Goal: Transaction & Acquisition: Purchase product/service

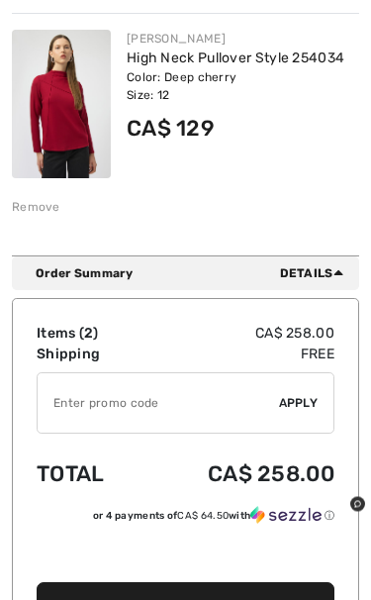
scroll to position [571, 0]
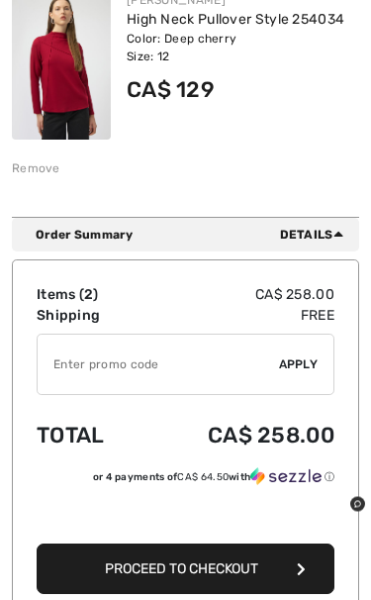
click at [70, 293] on td "Items ( 2 )" at bounding box center [89, 295] width 104 height 21
click at [316, 234] on span "Details" at bounding box center [315, 235] width 71 height 18
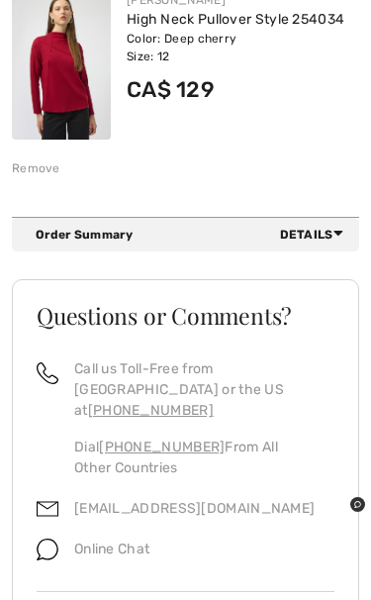
scroll to position [540, 0]
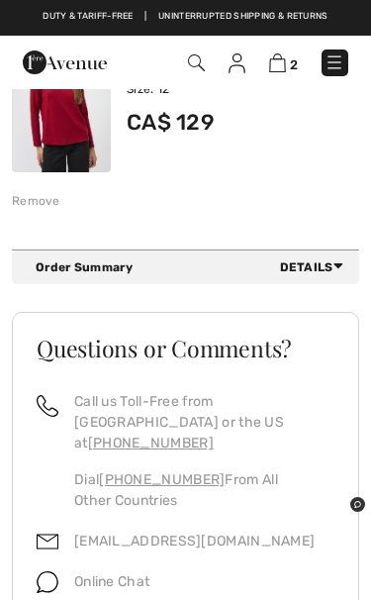
click at [99, 264] on div "Order Summary Details" at bounding box center [194, 267] width 316 height 18
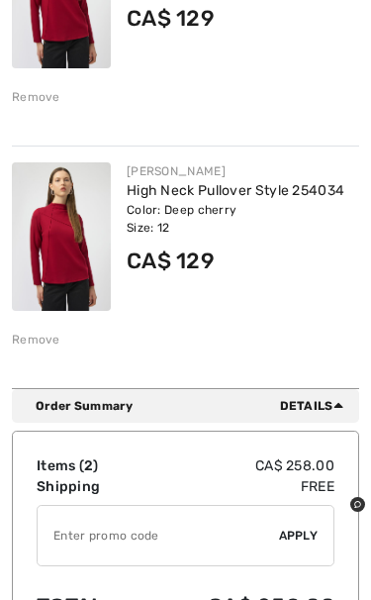
scroll to position [412, 0]
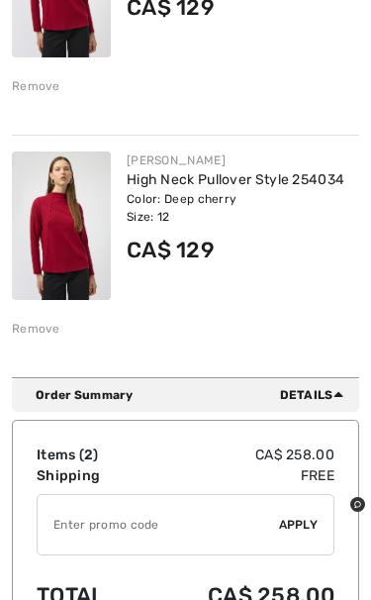
click at [42, 325] on div "Remove" at bounding box center [36, 329] width 49 height 18
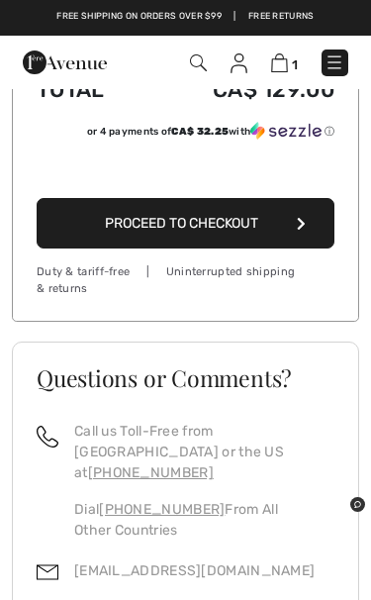
scroll to position [661, 0]
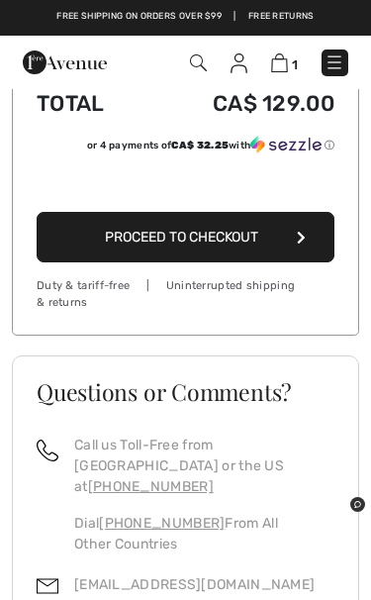
click at [242, 236] on span "Proceed to Checkout" at bounding box center [181, 237] width 153 height 17
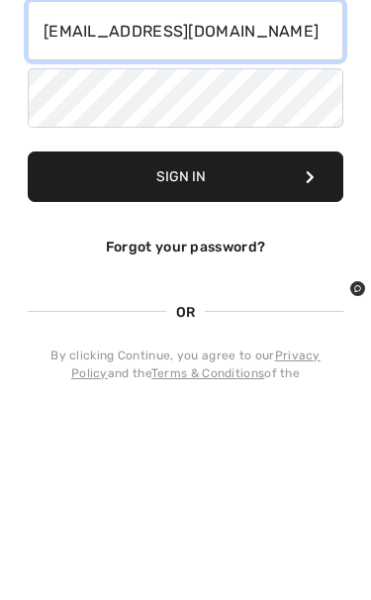
scroll to position [92, 0]
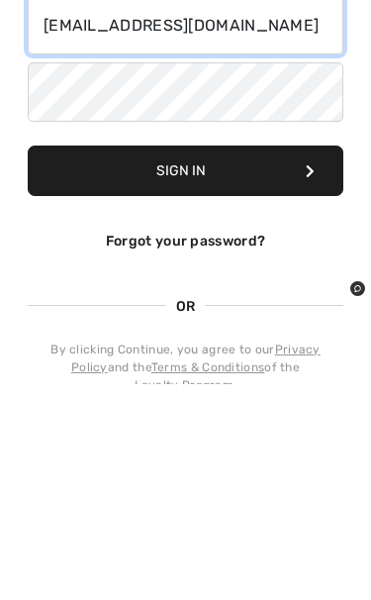
type input "[EMAIL_ADDRESS][DOMAIN_NAME]"
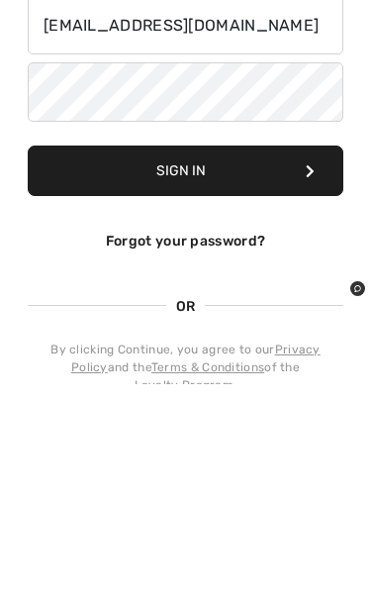
click at [226, 556] on div "By clicking Continue, you agree to our Privacy Policy and the Terms & Condition…" at bounding box center [186, 582] width 316 height 53
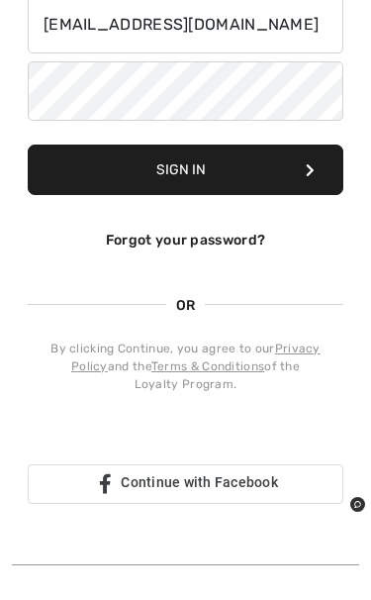
click at [240, 178] on button "Sign In" at bounding box center [186, 170] width 316 height 50
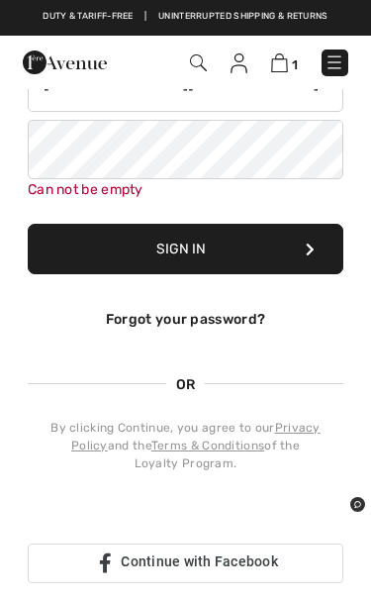
scroll to position [238, 0]
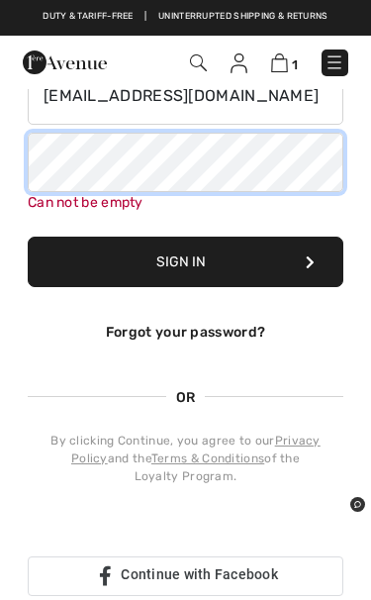
click at [185, 261] on button "Sign In" at bounding box center [186, 262] width 316 height 50
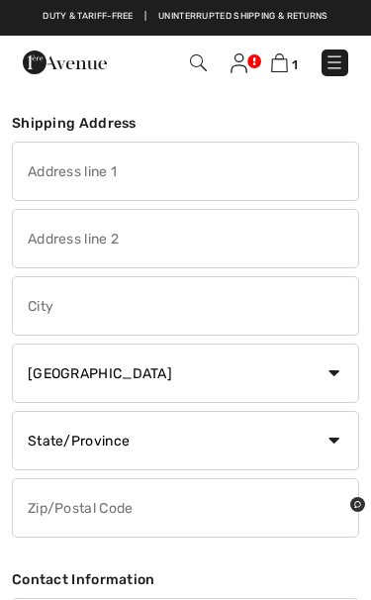
click at [148, 163] on input "text" at bounding box center [185, 171] width 347 height 59
type input "#38"
click at [52, 233] on input "text" at bounding box center [185, 238] width 347 height 59
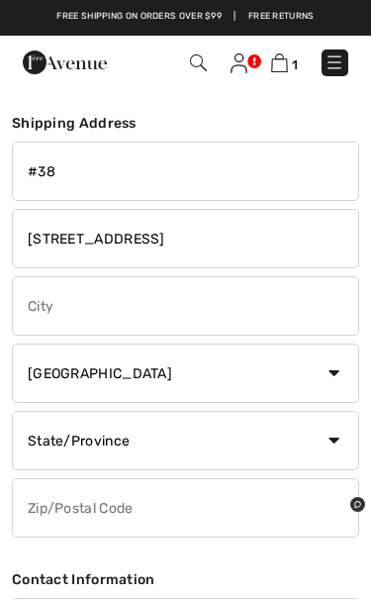
type input "15715 34th Ave"
click at [118, 313] on input "text" at bounding box center [185, 305] width 347 height 59
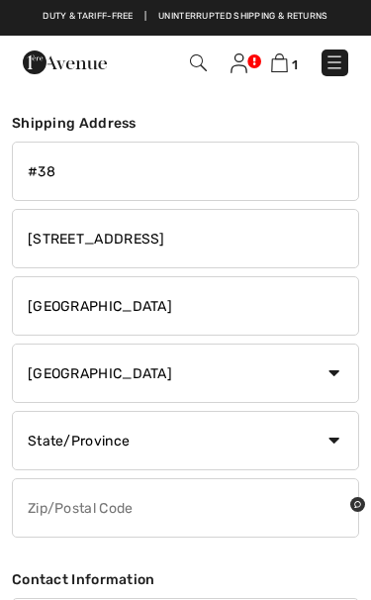
type input "Surrey"
click at [106, 440] on select "State/Province Alberta British Columbia Manitoba New Brunswick Newfoundland and…" at bounding box center [185, 440] width 347 height 59
select select "BC"
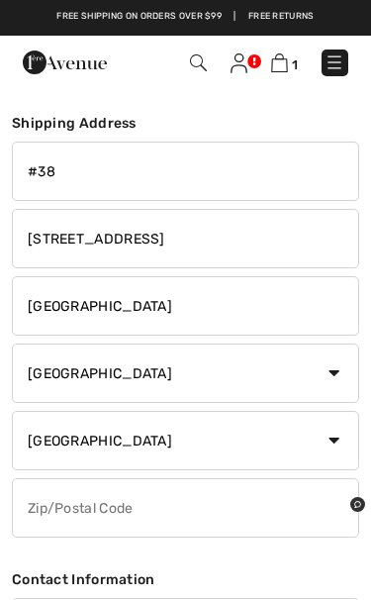
click at [99, 500] on input "text" at bounding box center [185, 507] width 347 height 59
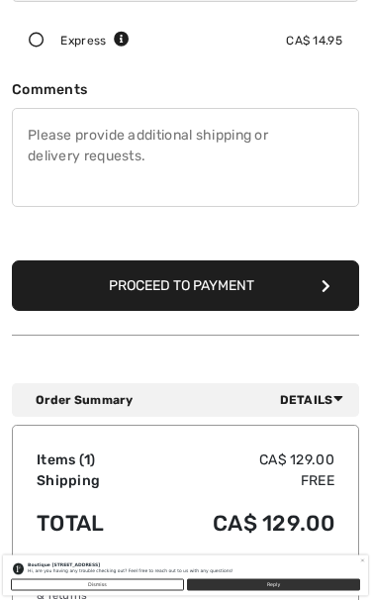
scroll to position [996, 0]
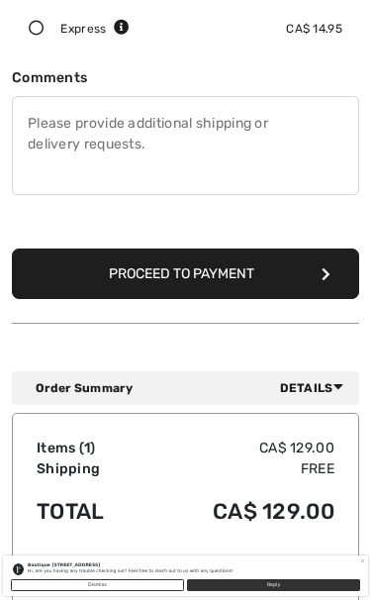
type input "V3Z0J6"
click at [242, 271] on div "Boutique 1ère Avenue Hi, are you having any trouble checking out? Feel free to …" at bounding box center [185, 297] width 371 height 595
click at [335, 280] on div "Boutique 1ère Avenue Hi, are you having any trouble checking out? Feel free to …" at bounding box center [185, 297] width 371 height 595
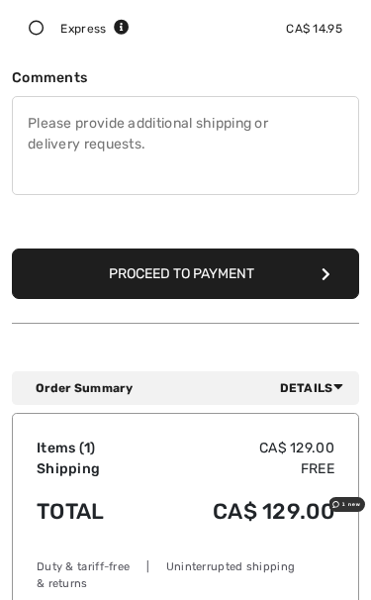
click at [211, 267] on button "Proceed to Payment" at bounding box center [185, 273] width 347 height 50
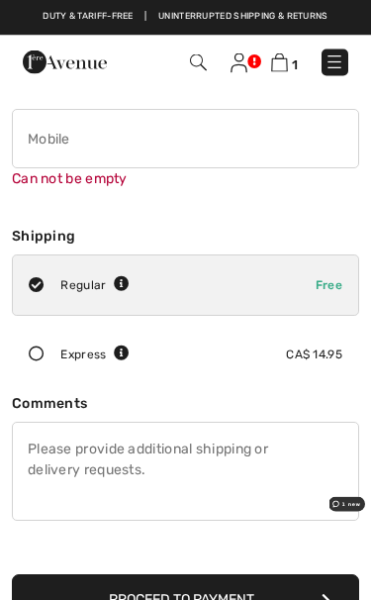
scroll to position [667, 0]
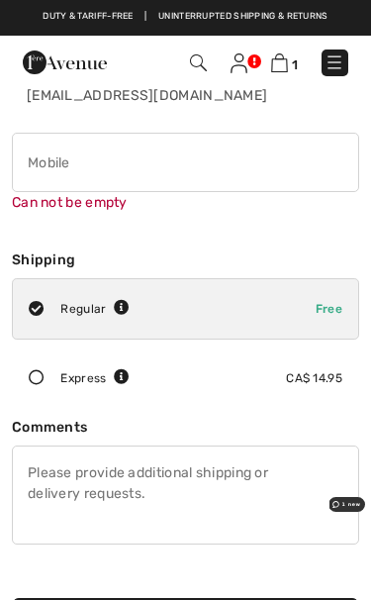
click at [95, 158] on input "phone" at bounding box center [185, 162] width 347 height 59
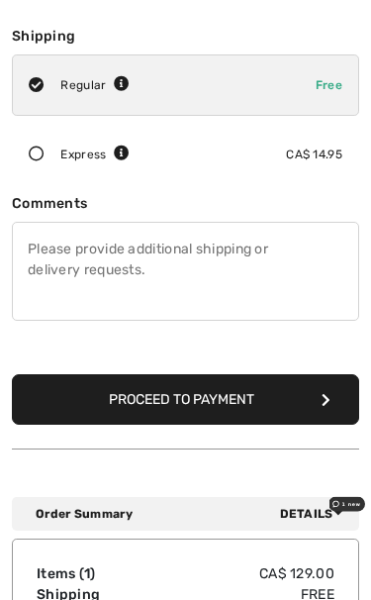
scroll to position [910, 0]
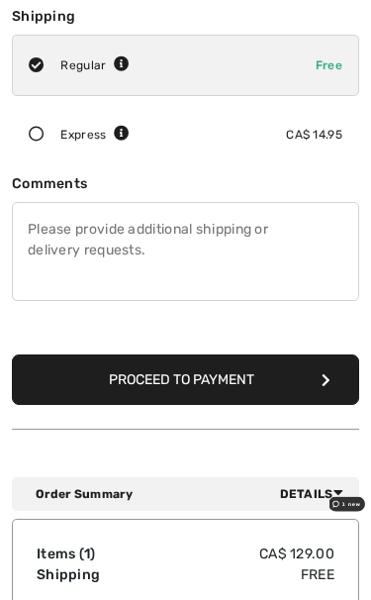
type input "7785121942"
click at [232, 380] on button "Proceed to Payment" at bounding box center [185, 380] width 347 height 50
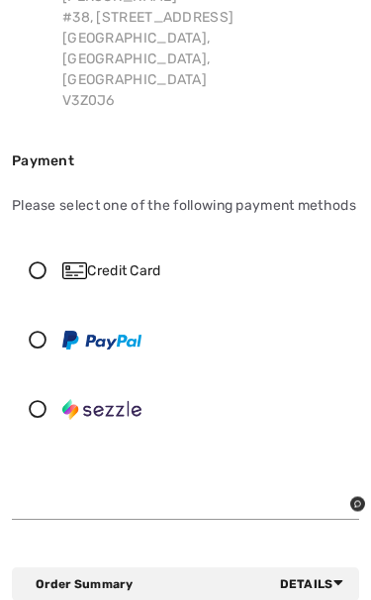
scroll to position [254, 0]
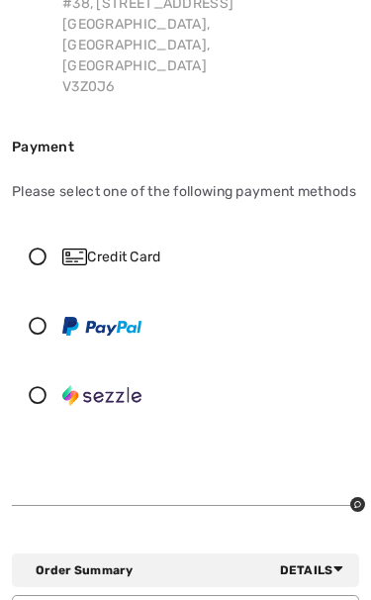
click at [40, 247] on icon at bounding box center [37, 256] width 49 height 18
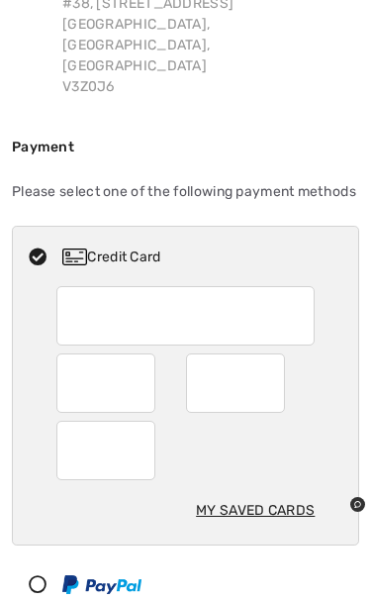
click at [273, 358] on div at bounding box center [235, 382] width 99 height 59
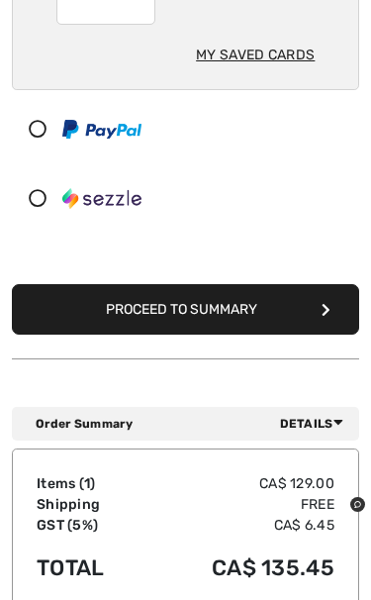
scroll to position [720, 0]
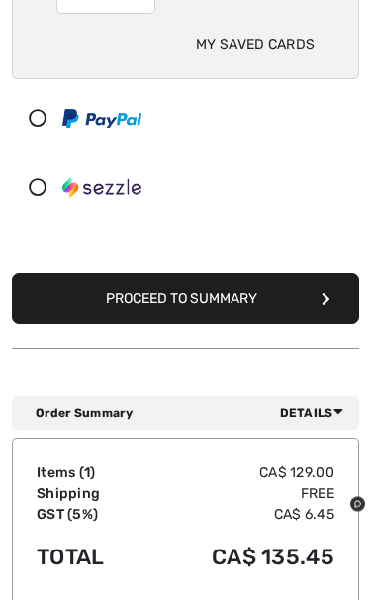
click at [219, 274] on button "Proceed to Summary" at bounding box center [185, 299] width 347 height 50
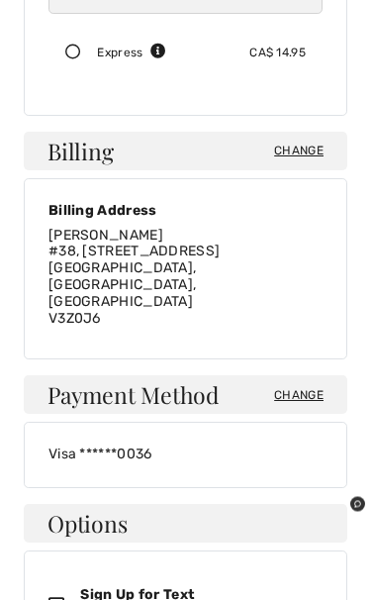
scroll to position [514, 0]
click at [73, 596] on icon at bounding box center [65, 605] width 32 height 18
checkbox input "true"
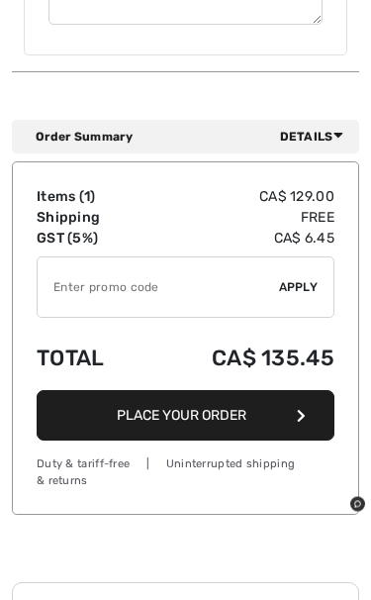
scroll to position [1804, 0]
click at [207, 390] on button "Place Your Order" at bounding box center [186, 415] width 298 height 50
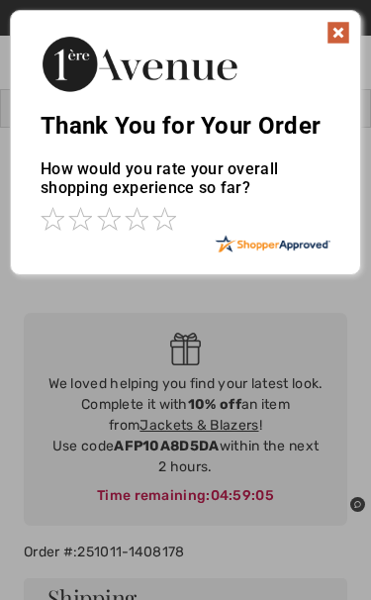
click at [338, 39] on img at bounding box center [339, 33] width 24 height 24
